Goal: Transaction & Acquisition: Purchase product/service

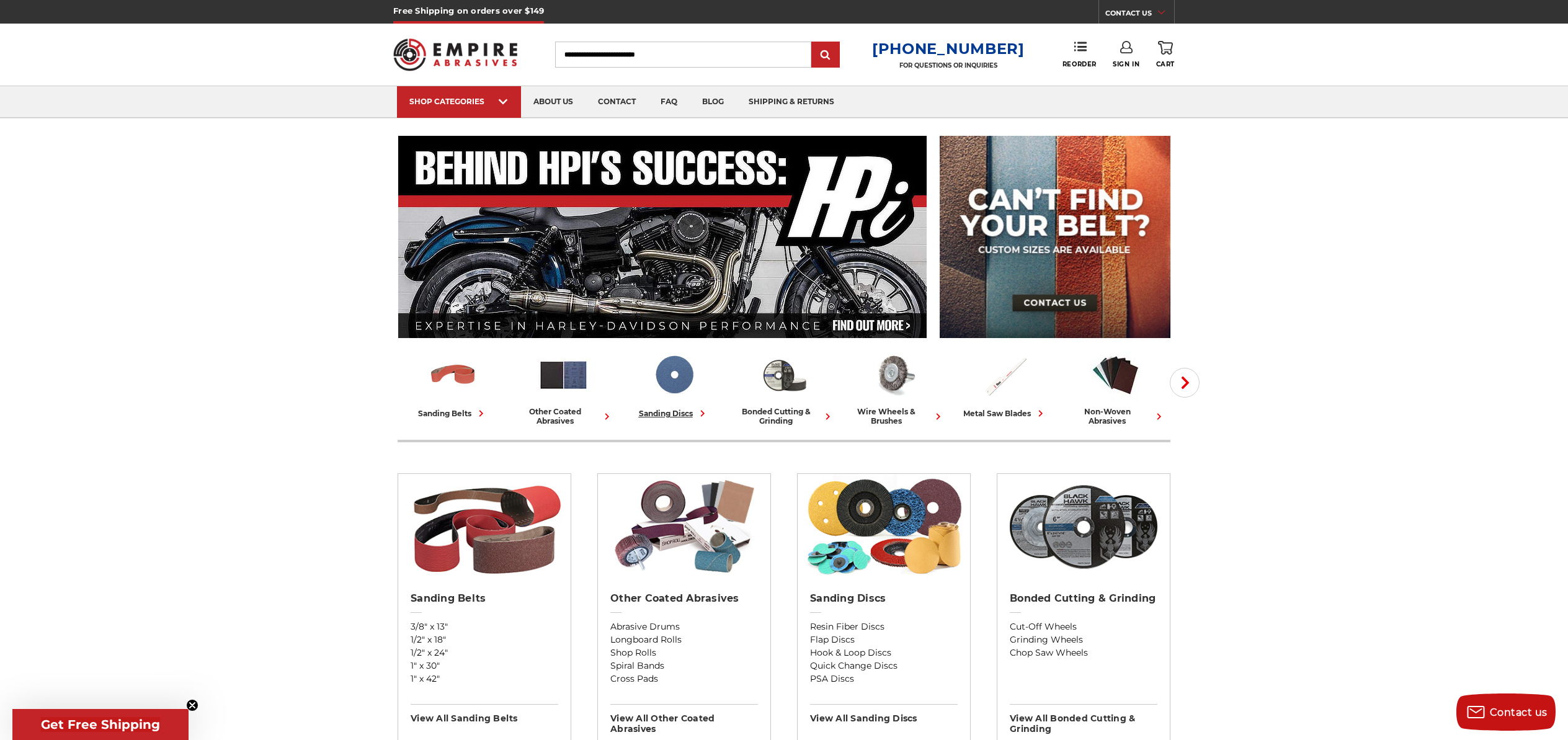
click at [654, 374] on img at bounding box center [674, 375] width 51 height 51
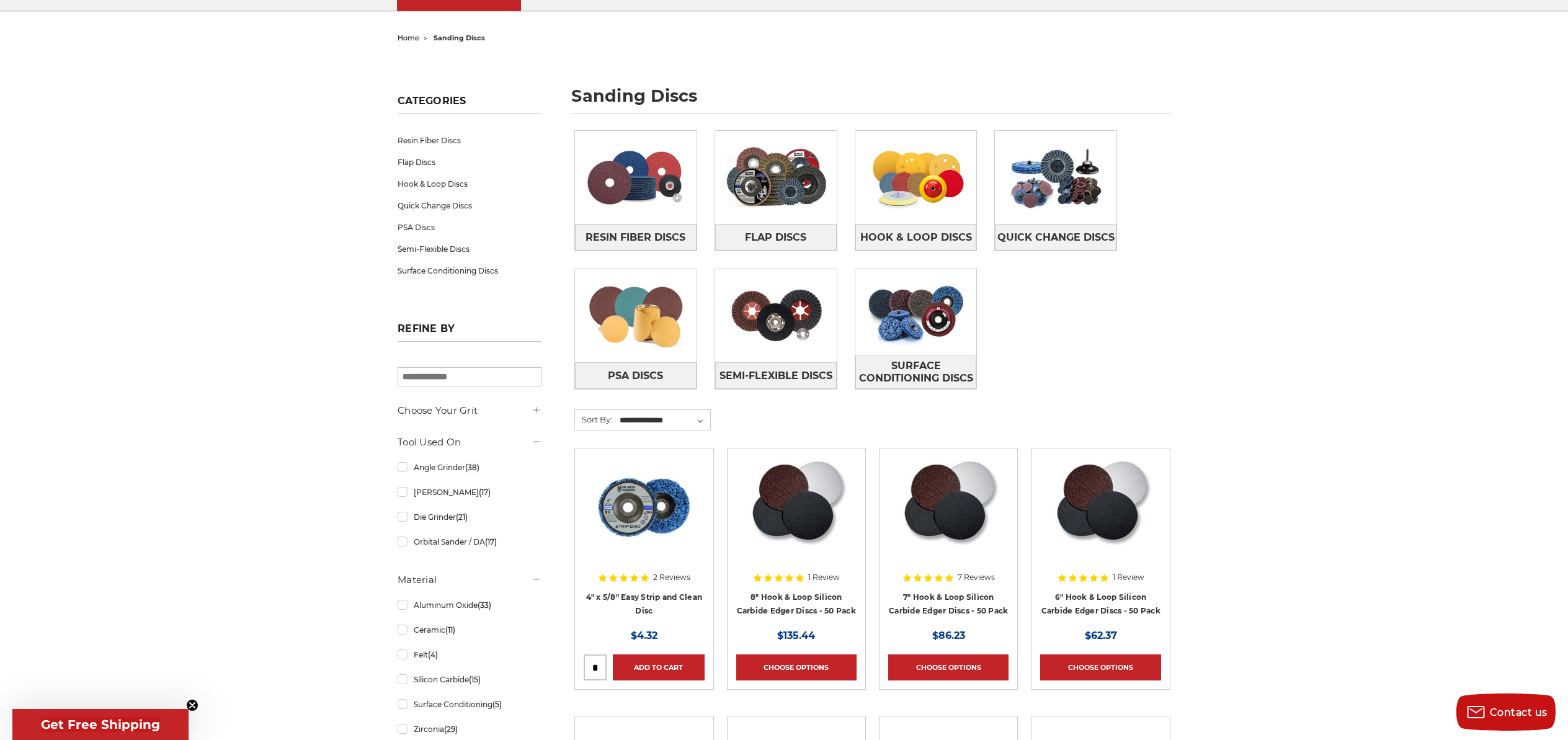
scroll to position [109, 0]
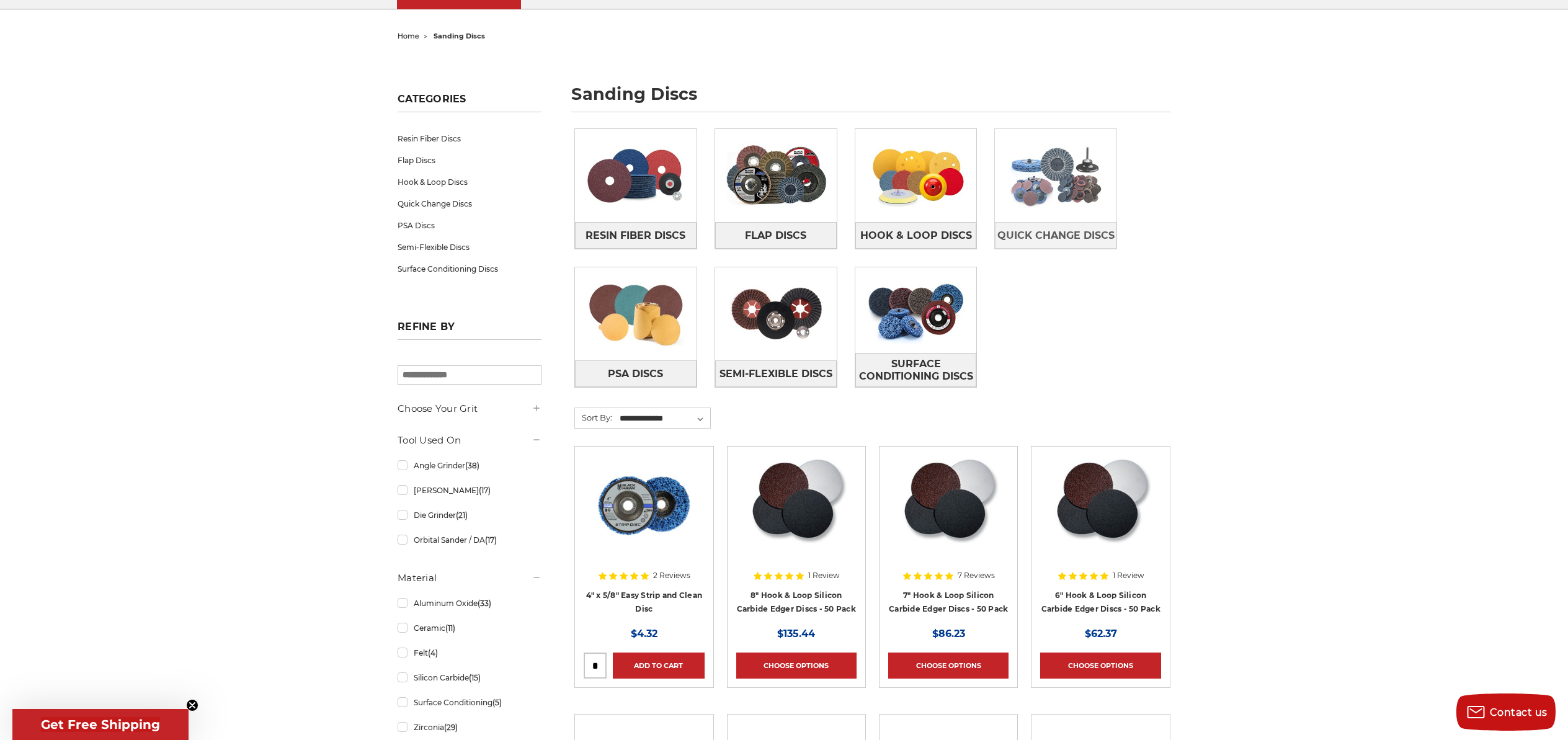
click at [1083, 189] on img at bounding box center [1056, 175] width 121 height 86
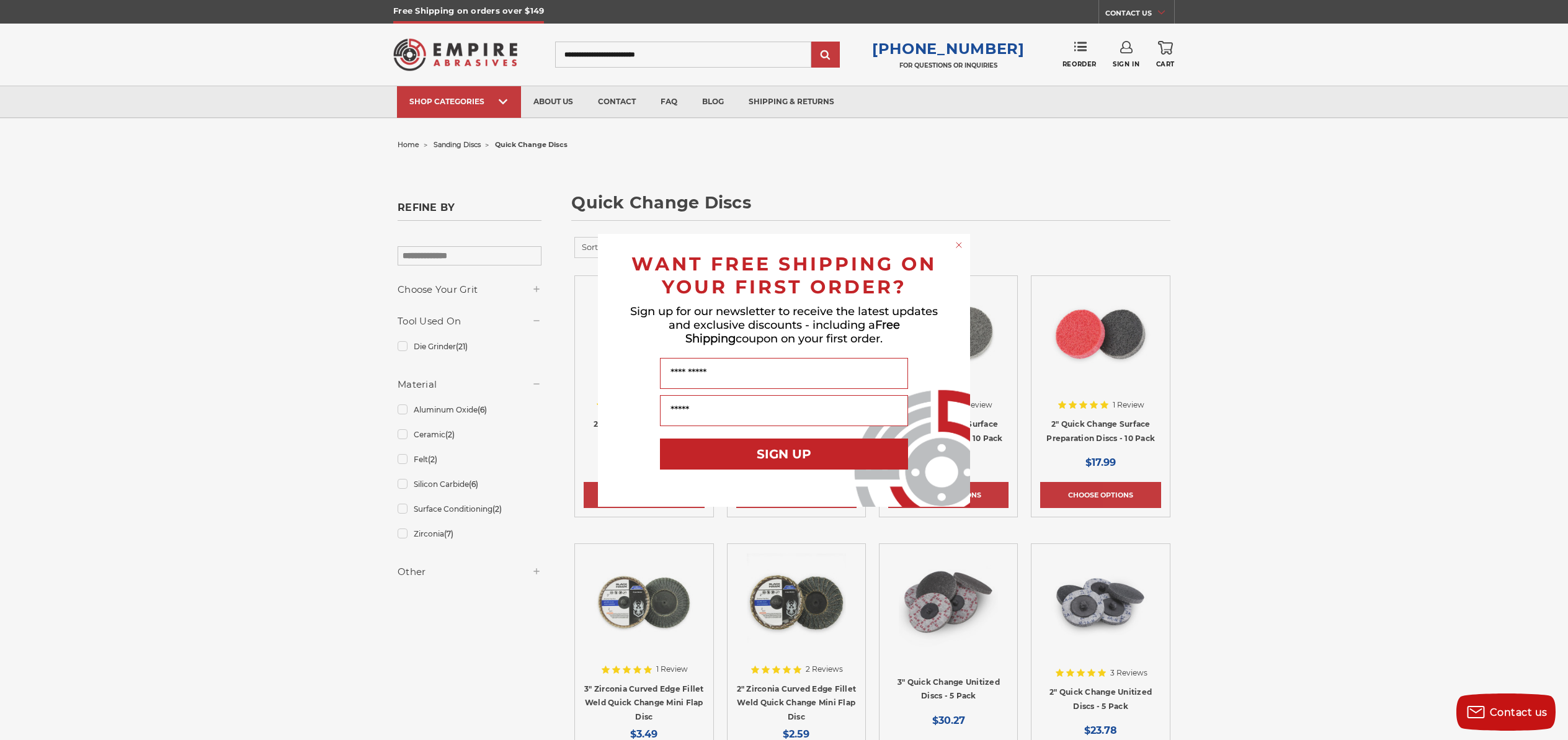
click at [962, 243] on circle "Close dialog" at bounding box center [959, 244] width 11 height 11
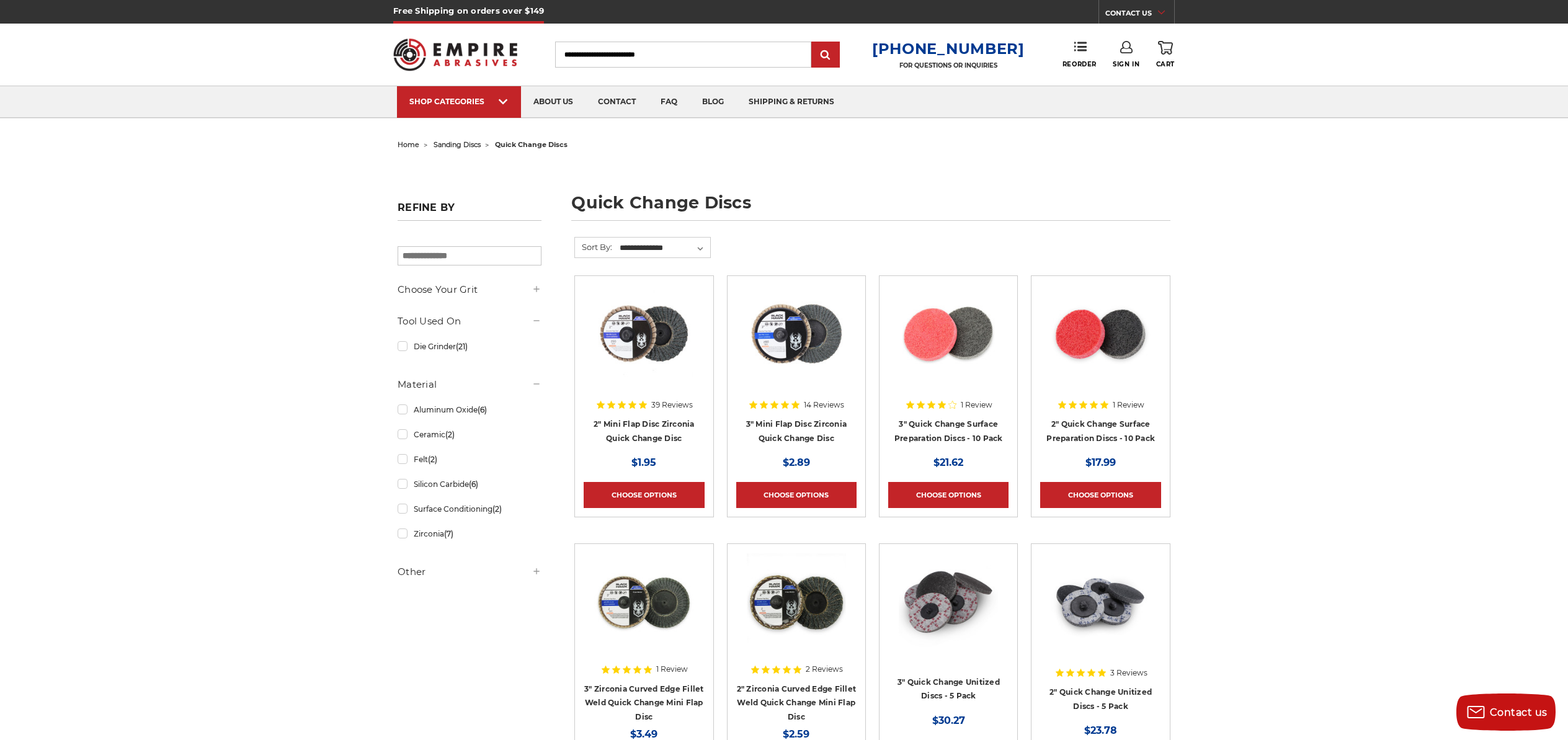
click at [612, 56] on input "Search" at bounding box center [683, 55] width 256 height 26
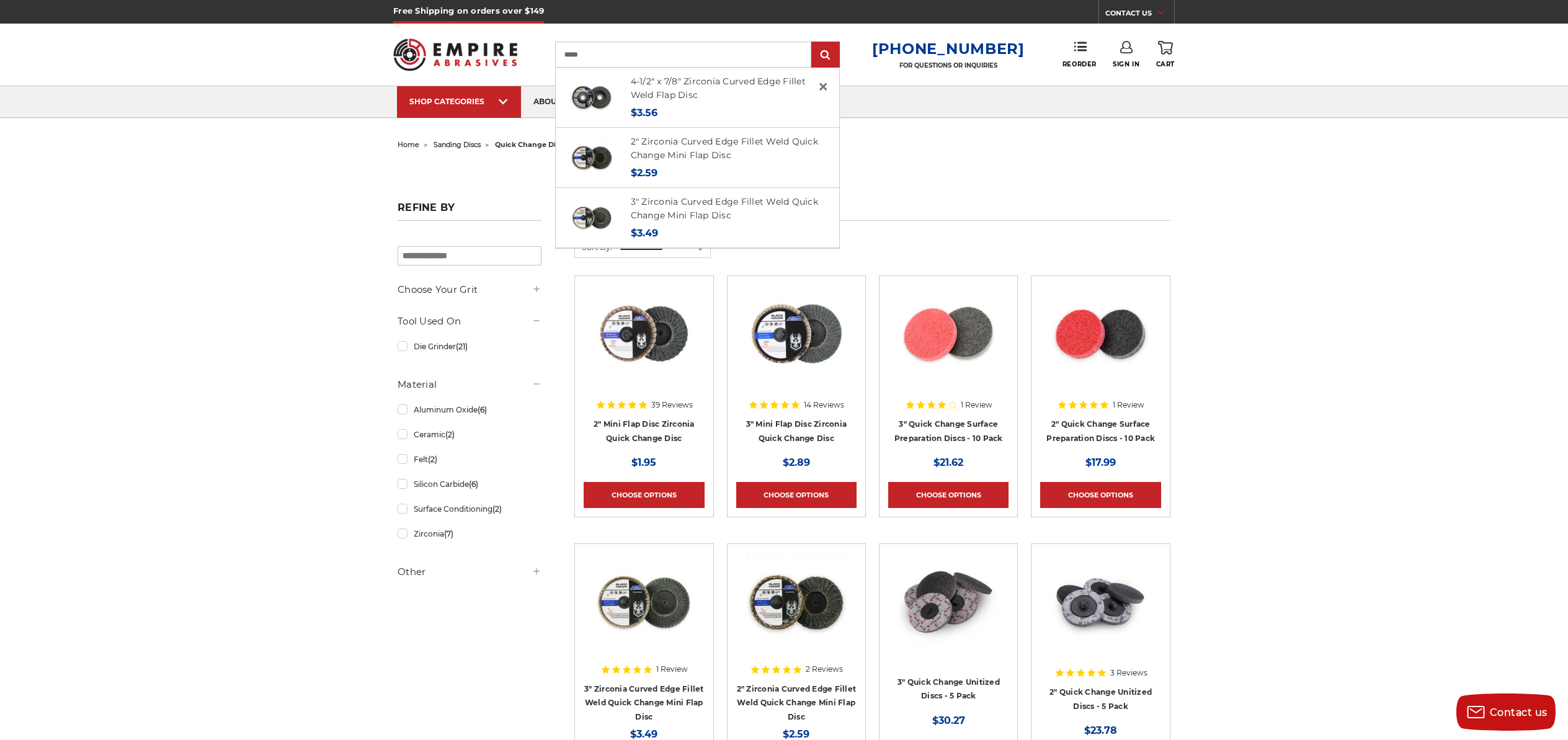
type input "*****"
click at [813, 42] on input "submit" at bounding box center [825, 55] width 25 height 25
